Goal: Book appointment/travel/reservation

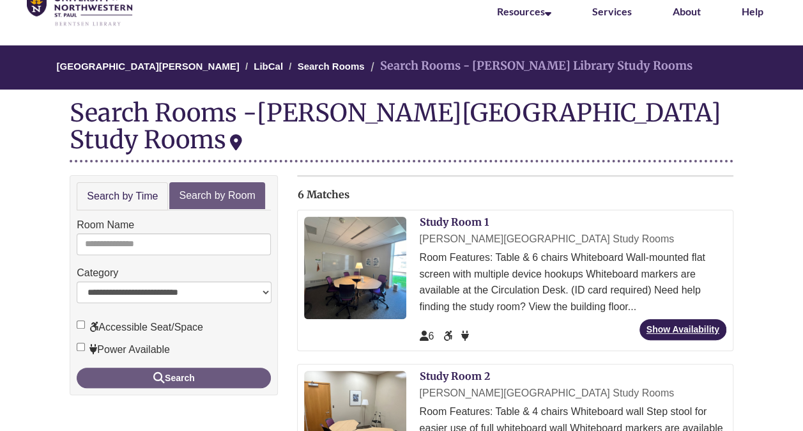
scroll to position [69, 0]
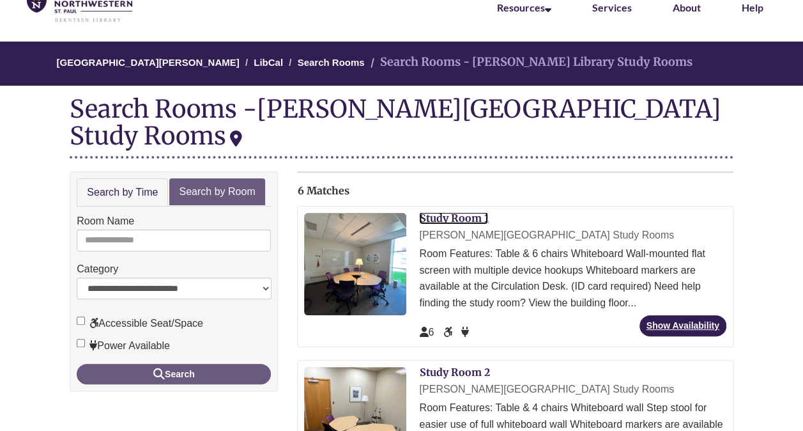
click at [461, 211] on link "Study Room 1" at bounding box center [453, 217] width 69 height 13
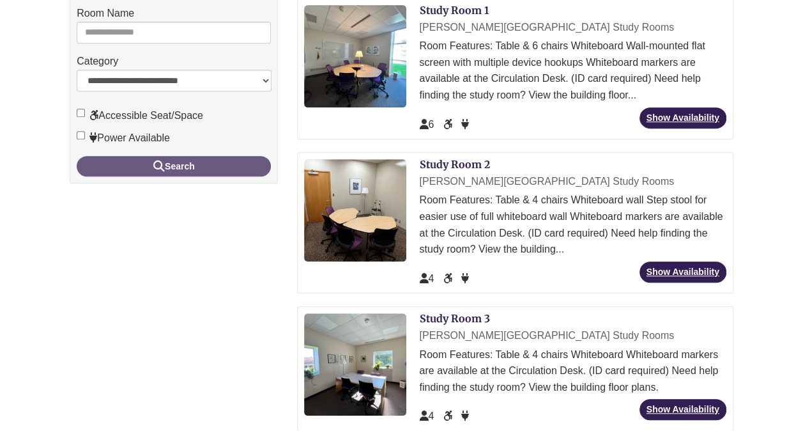
scroll to position [277, 0]
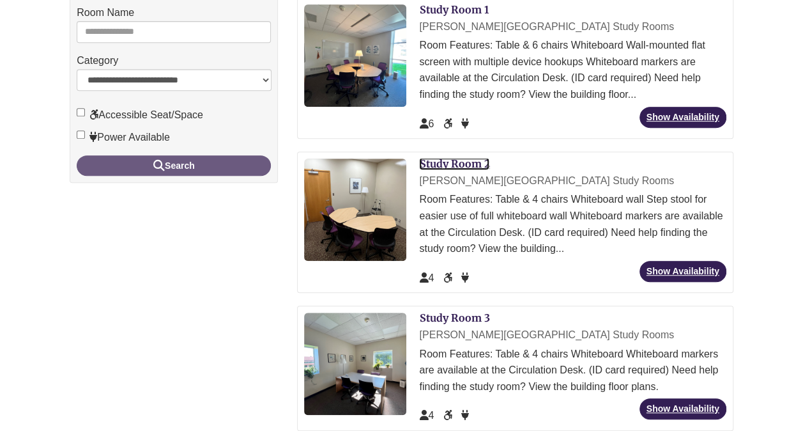
click at [448, 157] on link "Study Room 2" at bounding box center [454, 163] width 70 height 13
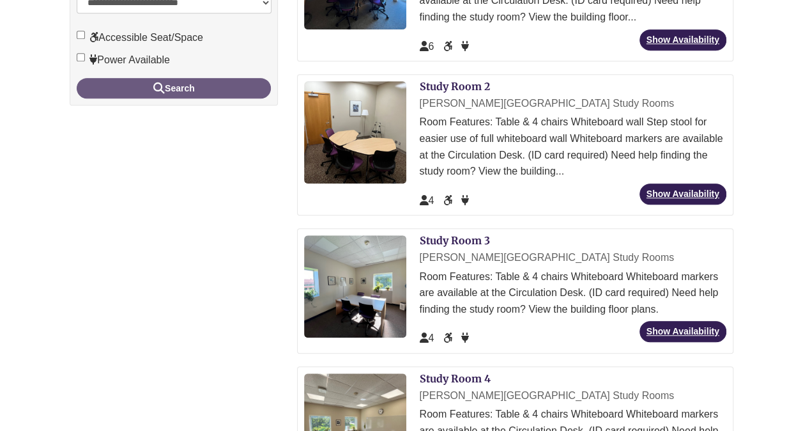
scroll to position [362, 0]
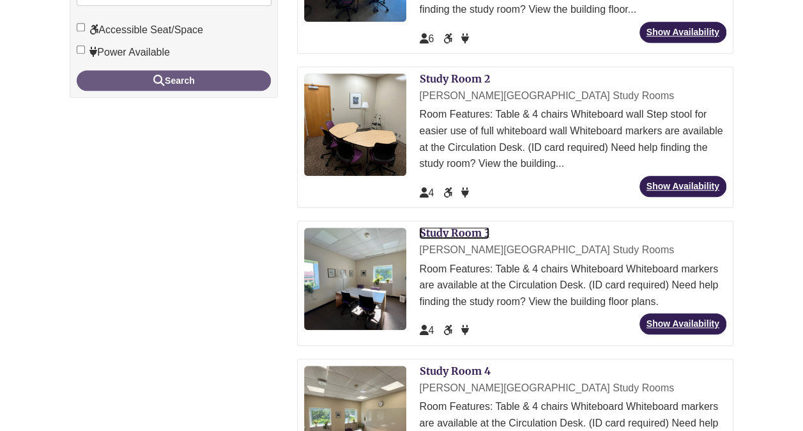
click at [461, 226] on link "Study Room 3" at bounding box center [454, 232] width 70 height 13
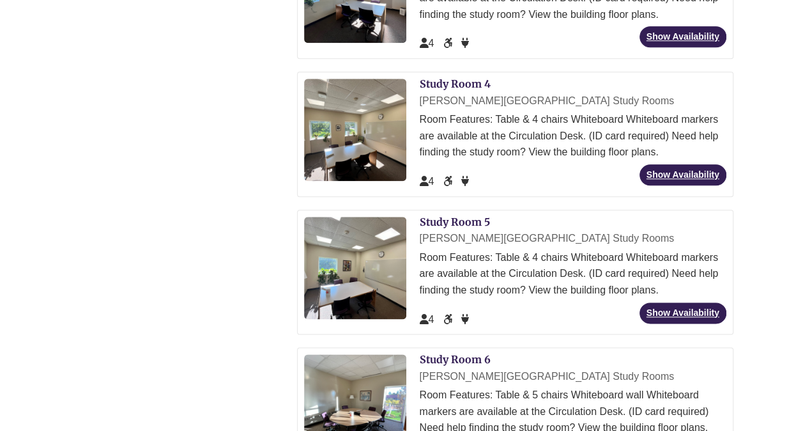
scroll to position [650, 0]
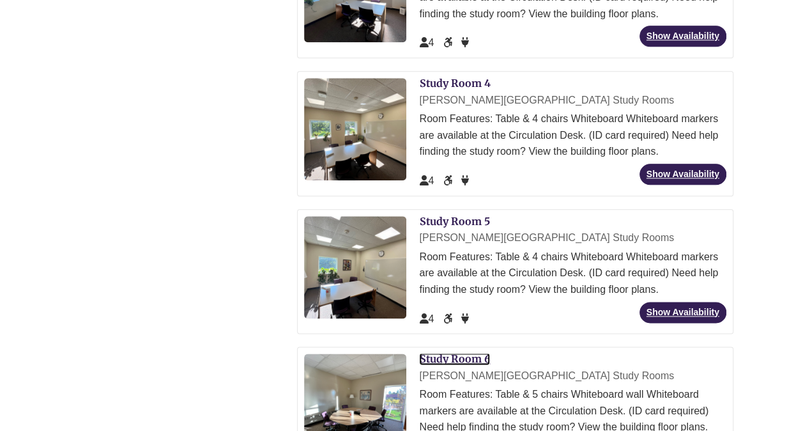
click at [446, 352] on link "Study Room 6" at bounding box center [454, 358] width 71 height 13
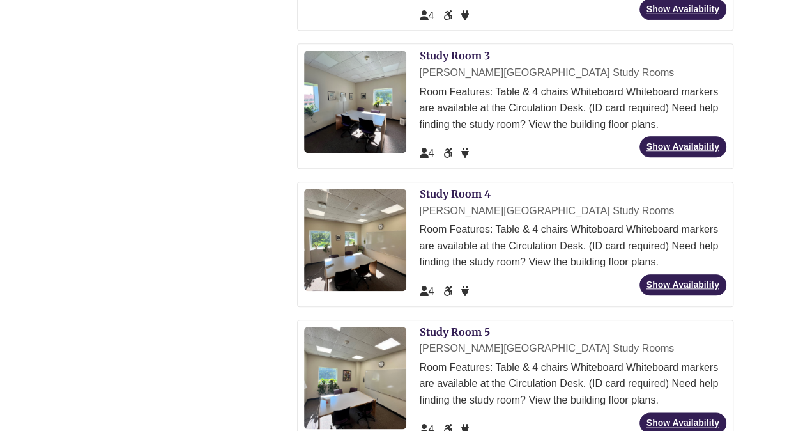
scroll to position [539, 0]
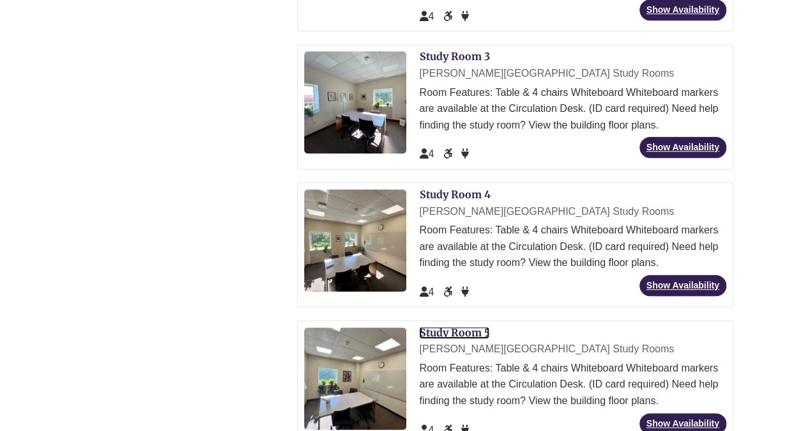
click at [455, 326] on link "Study Room 5" at bounding box center [454, 332] width 70 height 13
click at [459, 188] on link "Study Room 4" at bounding box center [454, 194] width 71 height 13
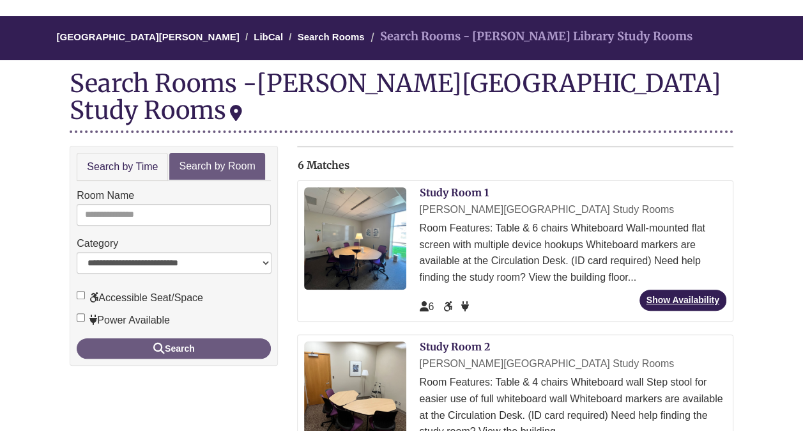
scroll to position [87, 0]
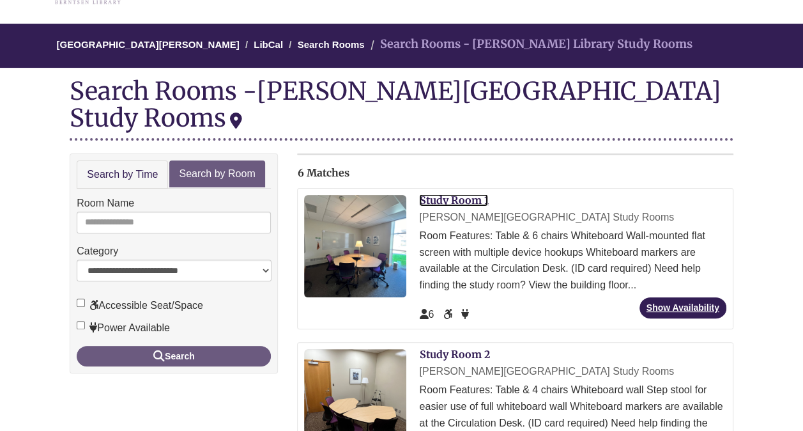
click at [456, 194] on link "Study Room 1" at bounding box center [453, 200] width 69 height 13
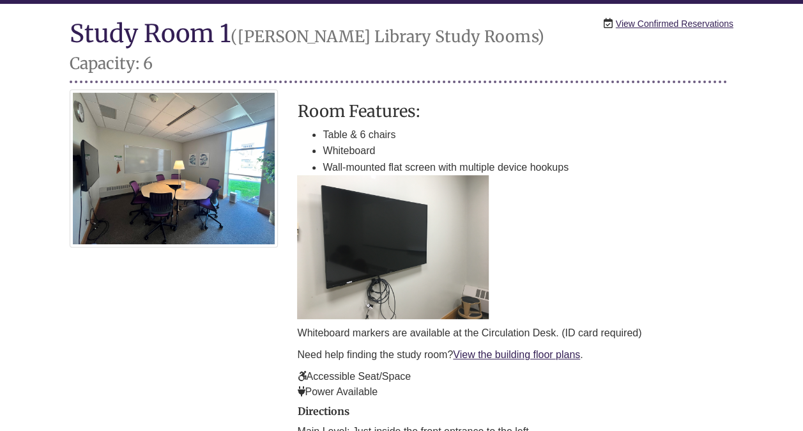
scroll to position [150, 0]
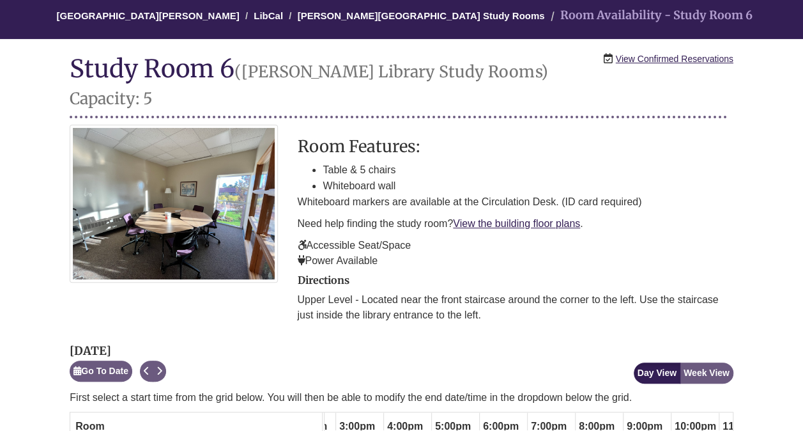
scroll to position [113, 0]
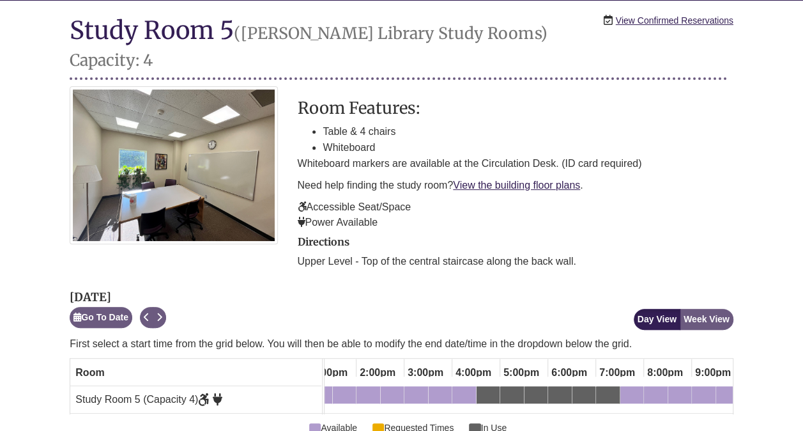
scroll to position [153, 0]
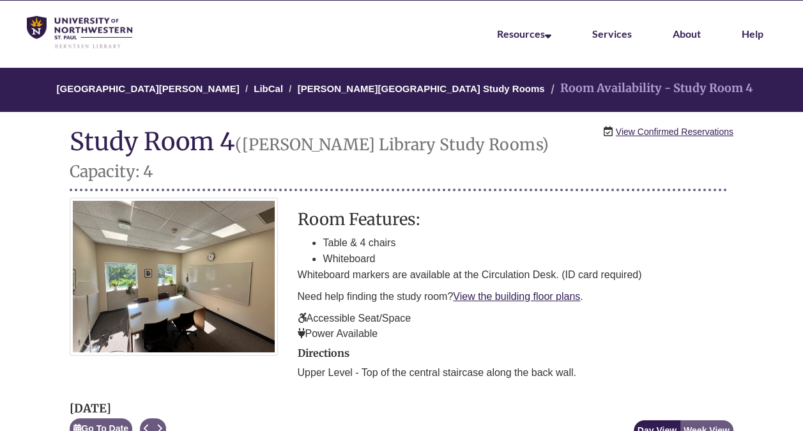
scroll to position [39, 0]
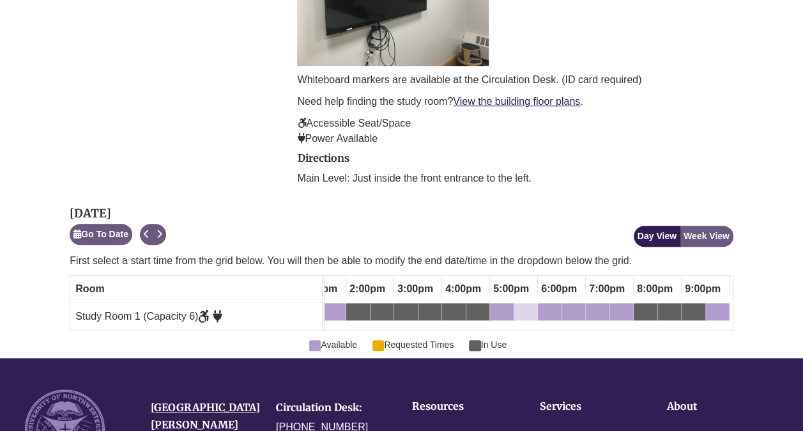
drag, startPoint x: 502, startPoint y: 285, endPoint x: 518, endPoint y: 285, distance: 16.0
click at [502, 307] on div "5:00pm Monday, September 15, 2025 - Study Room 1 - Available" at bounding box center [501, 314] width 21 height 14
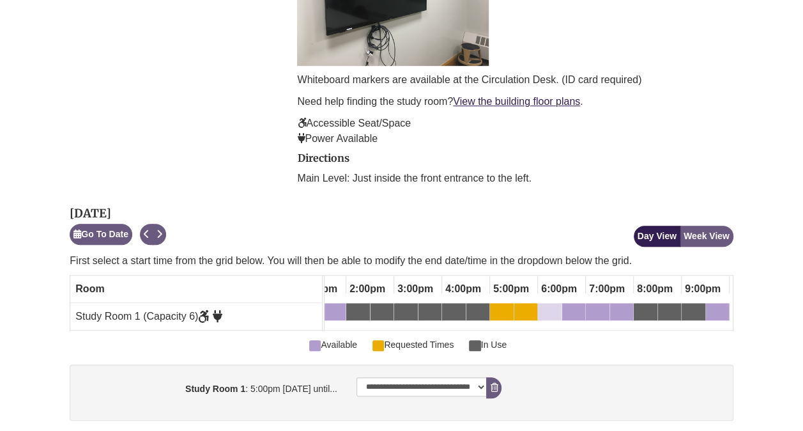
click at [552, 307] on div "6:00pm Monday, September 15, 2025 - Study Room 1 - Available" at bounding box center [549, 314] width 21 height 14
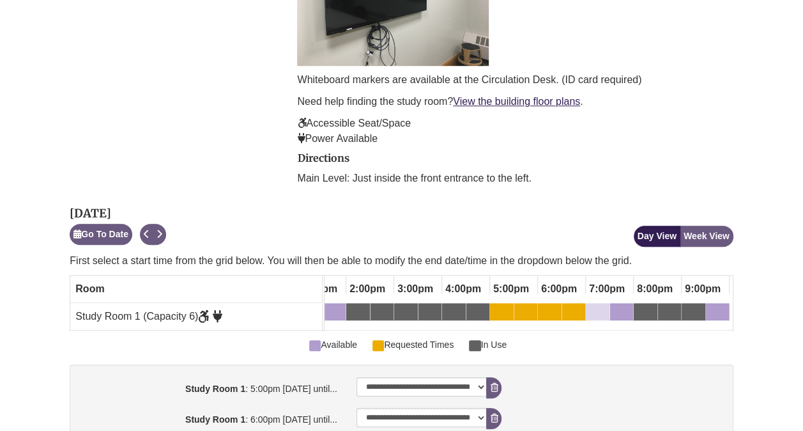
click at [597, 307] on div "7:00pm Monday, September 15, 2025 - Study Room 1 - Available" at bounding box center [597, 314] width 21 height 14
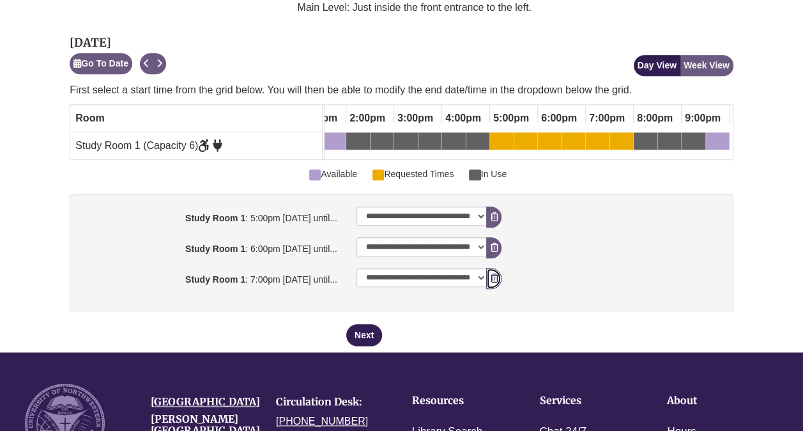
click at [494, 273] on icon "booking form" at bounding box center [494, 277] width 8 height 9
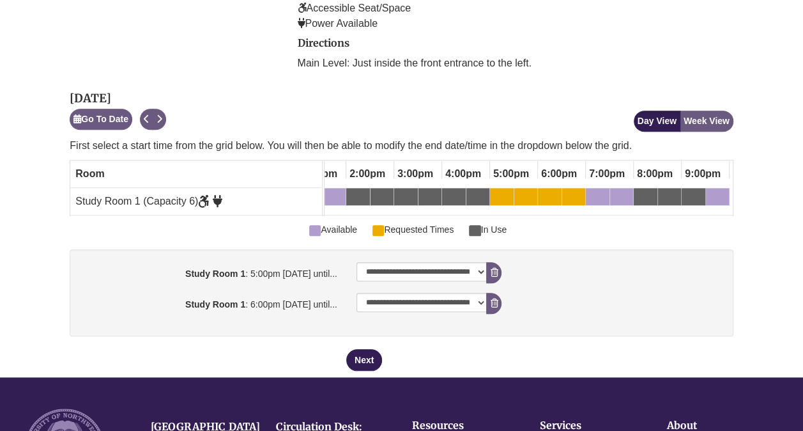
scroll to position [479, 0]
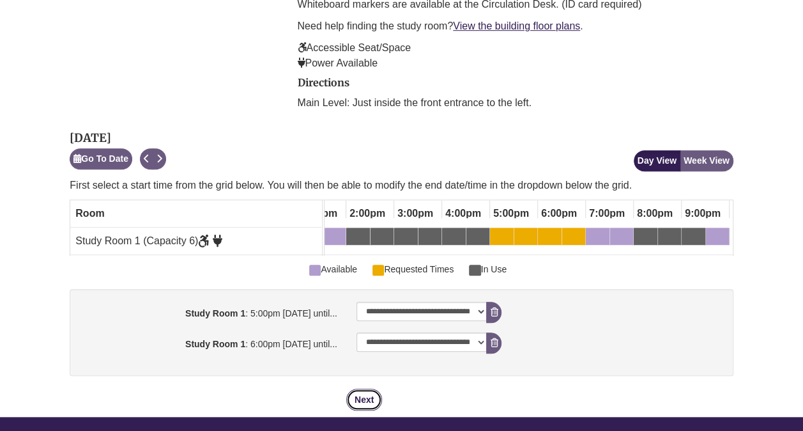
click at [358, 388] on button "Next" at bounding box center [364, 399] width 36 height 22
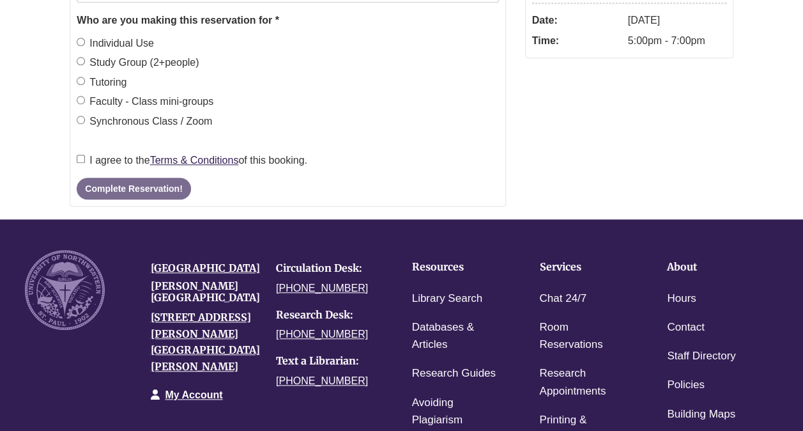
scroll to position [0, 0]
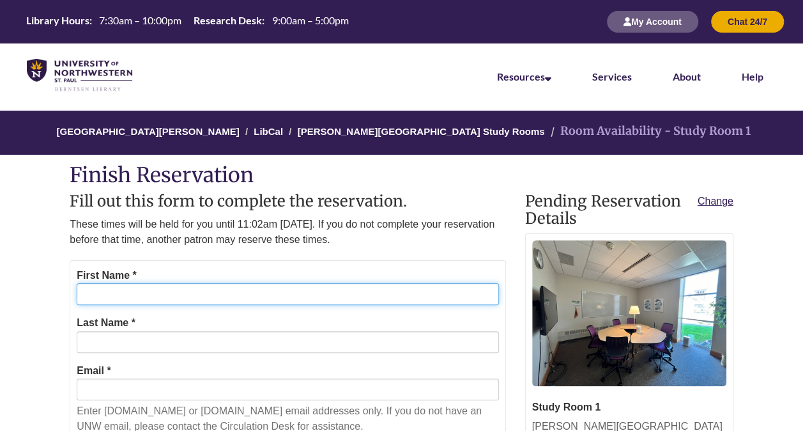
click at [245, 284] on input "First Name *" at bounding box center [288, 294] width 422 height 22
type input "*****"
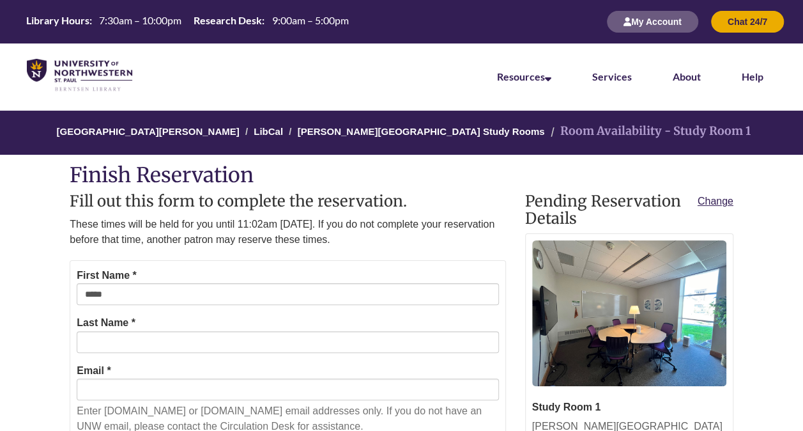
type input "******"
type input "**********"
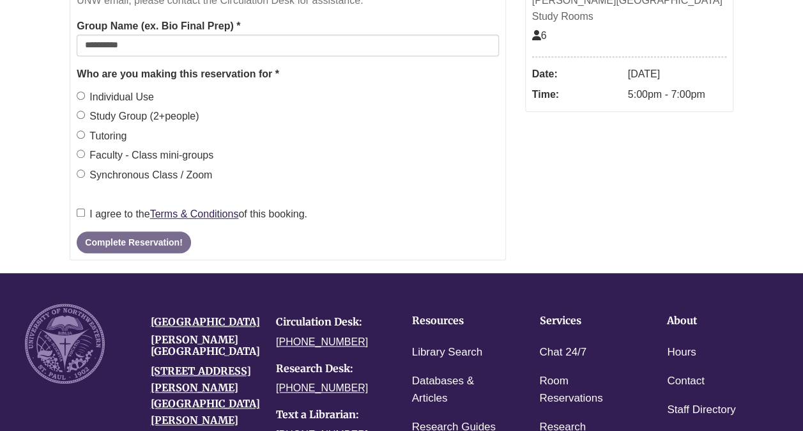
scroll to position [382, 0]
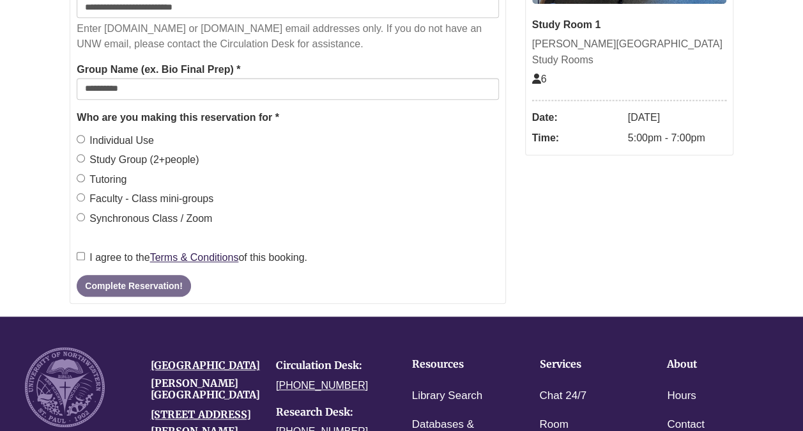
click at [82, 151] on label "Study Group (2+people)" at bounding box center [138, 159] width 122 height 17
click at [78, 249] on label "I agree to the Terms & Conditions of this booking." at bounding box center [192, 257] width 231 height 17
click at [107, 289] on button "Complete Reservation!" at bounding box center [134, 286] width 114 height 22
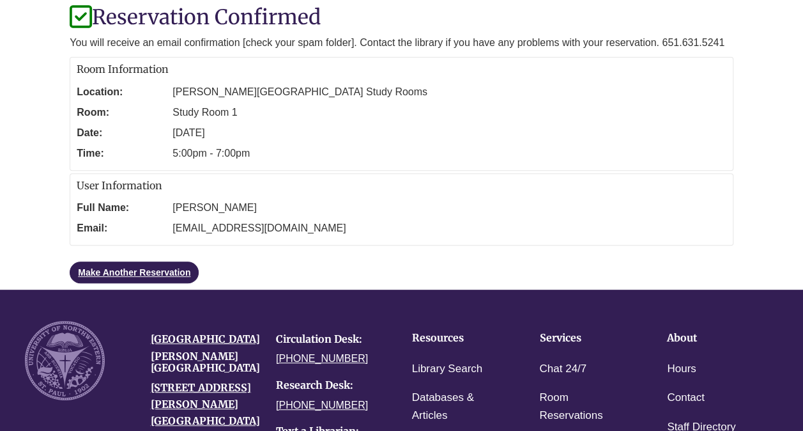
scroll to position [113, 0]
